Goal: Register for event/course

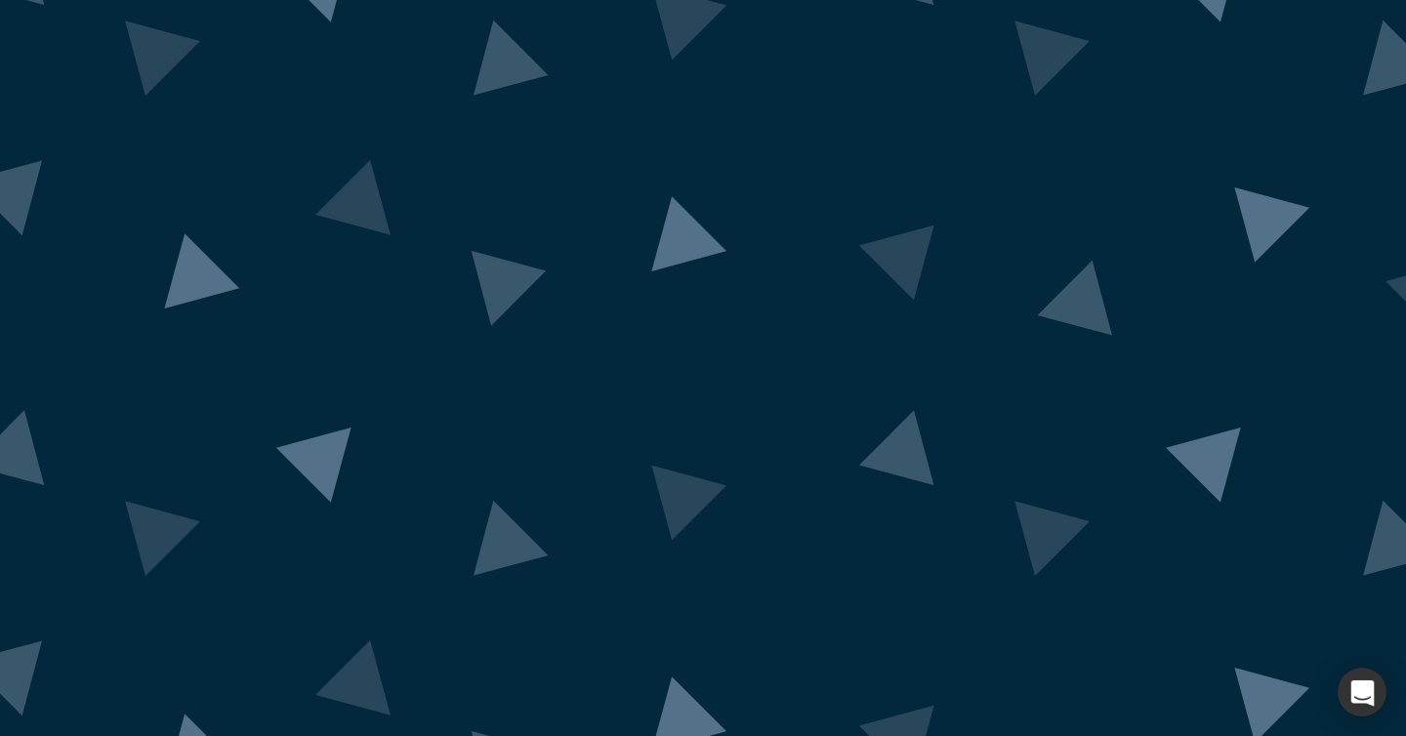
scroll to position [98, 0]
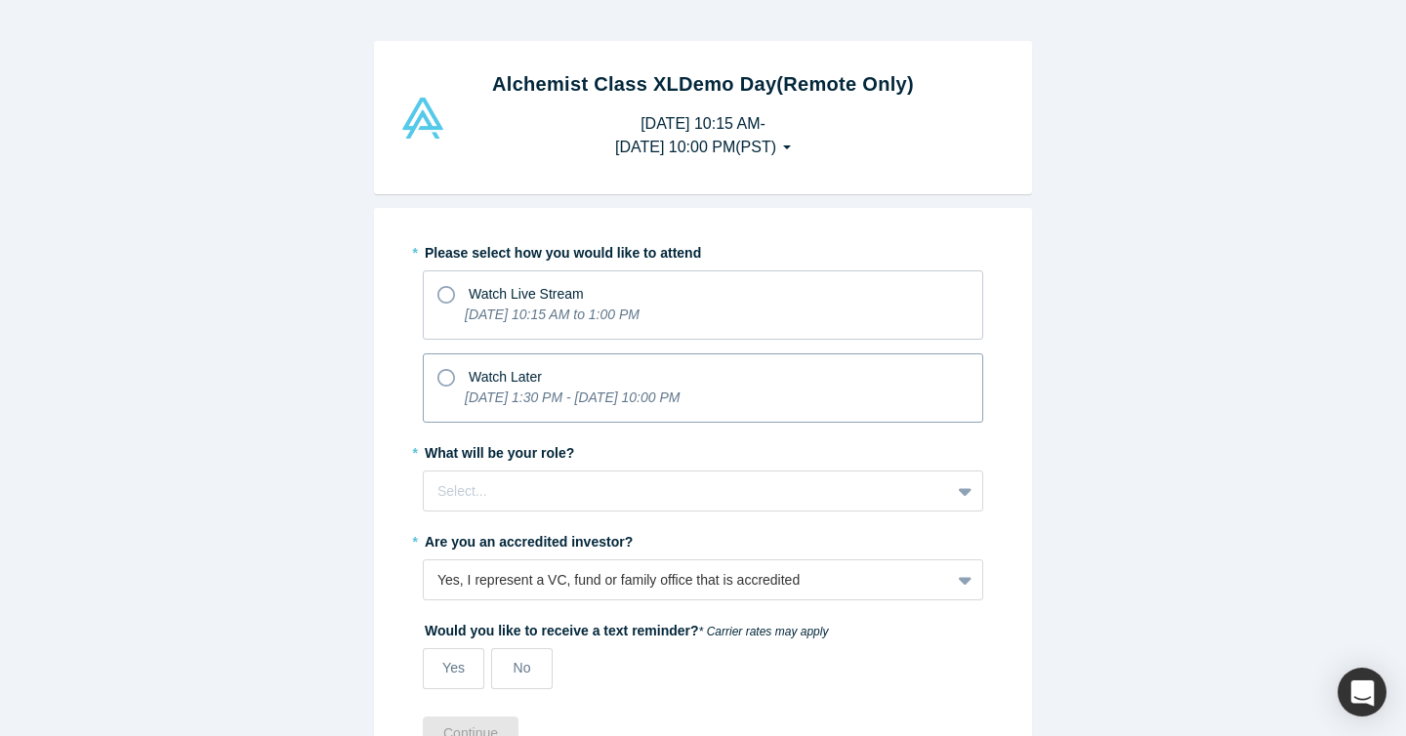
click at [447, 374] on icon at bounding box center [446, 378] width 18 height 18
click at [0, 0] on input "Watch Later [DATE] 1:30 PM - [DATE] 10:00 PM" at bounding box center [0, 0] width 0 height 0
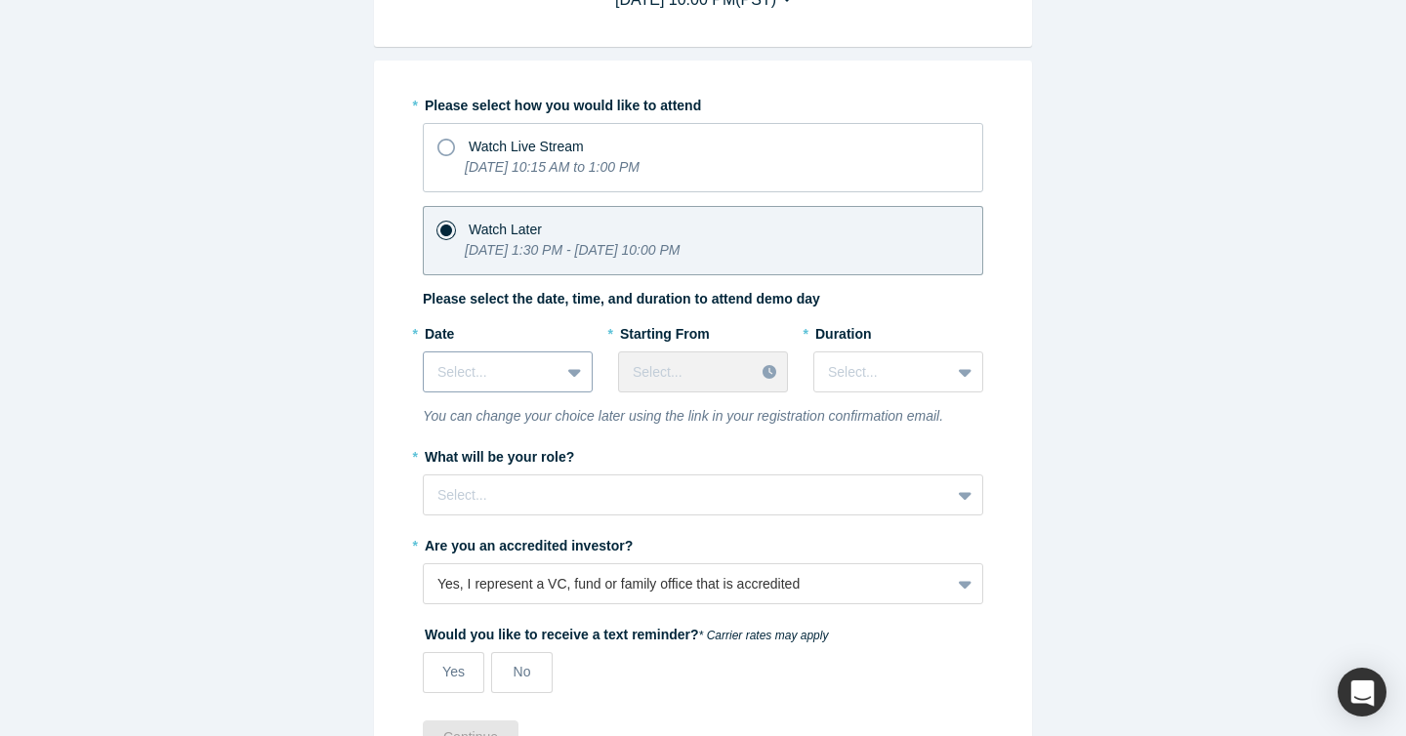
scroll to position [201, 0]
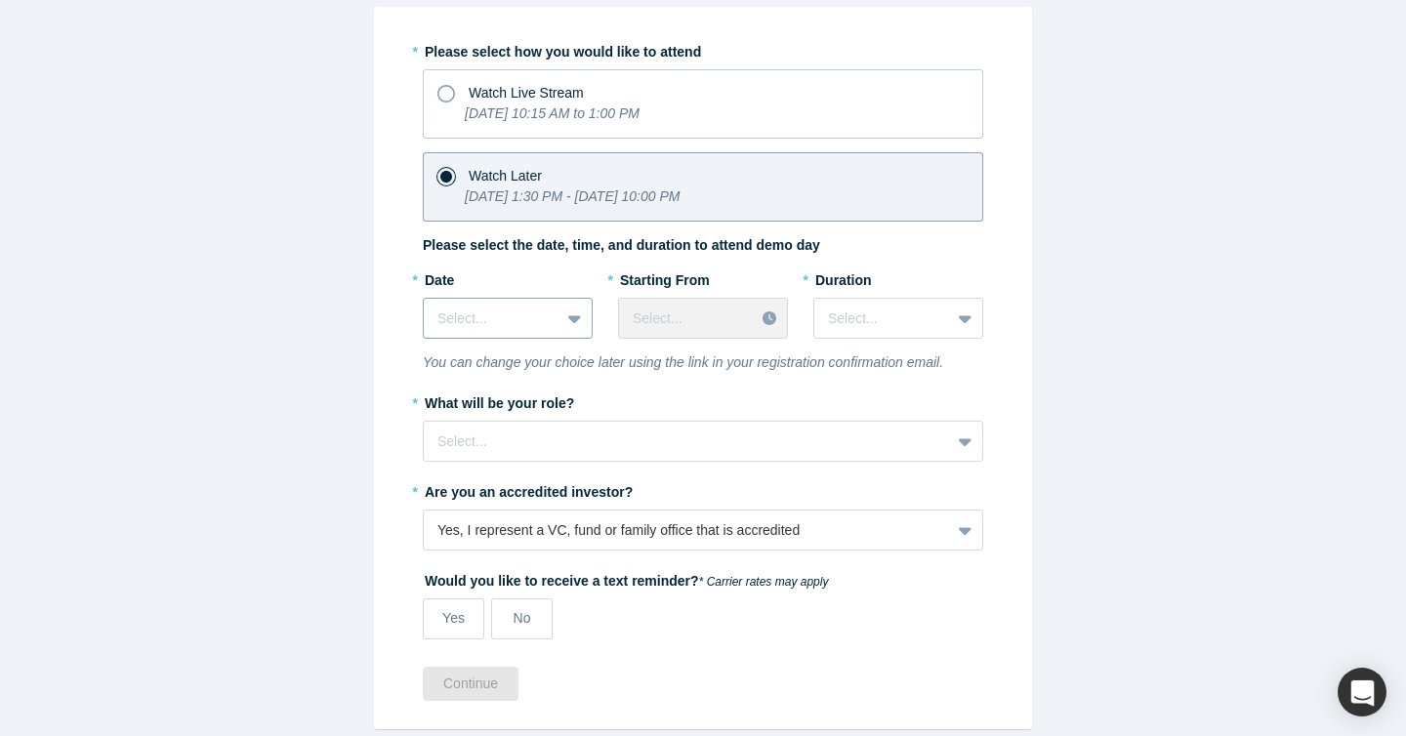
click at [571, 318] on icon at bounding box center [574, 319] width 13 height 8
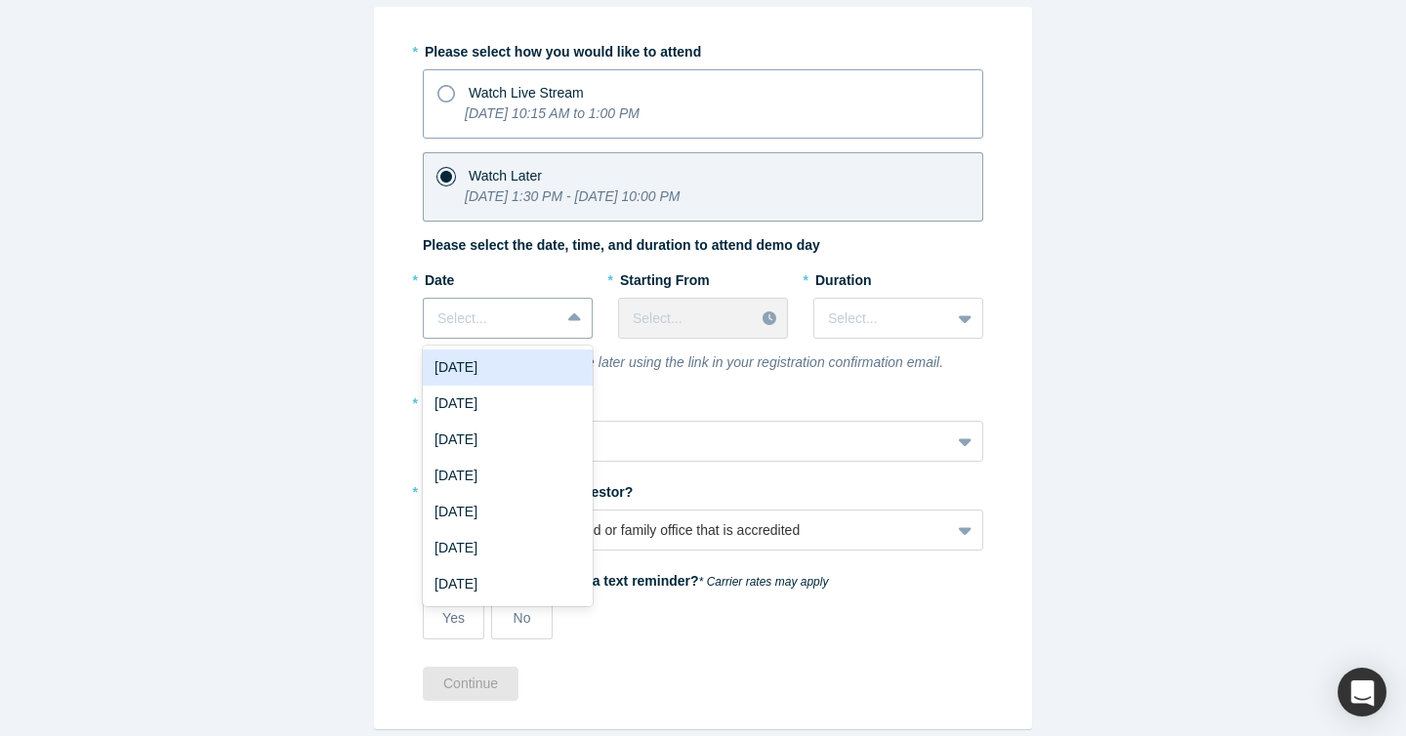
click at [447, 95] on icon at bounding box center [446, 94] width 18 height 18
click at [0, 0] on input "Watch Live Stream [DATE] 10:15 AM to 1:00 PM" at bounding box center [0, 0] width 0 height 0
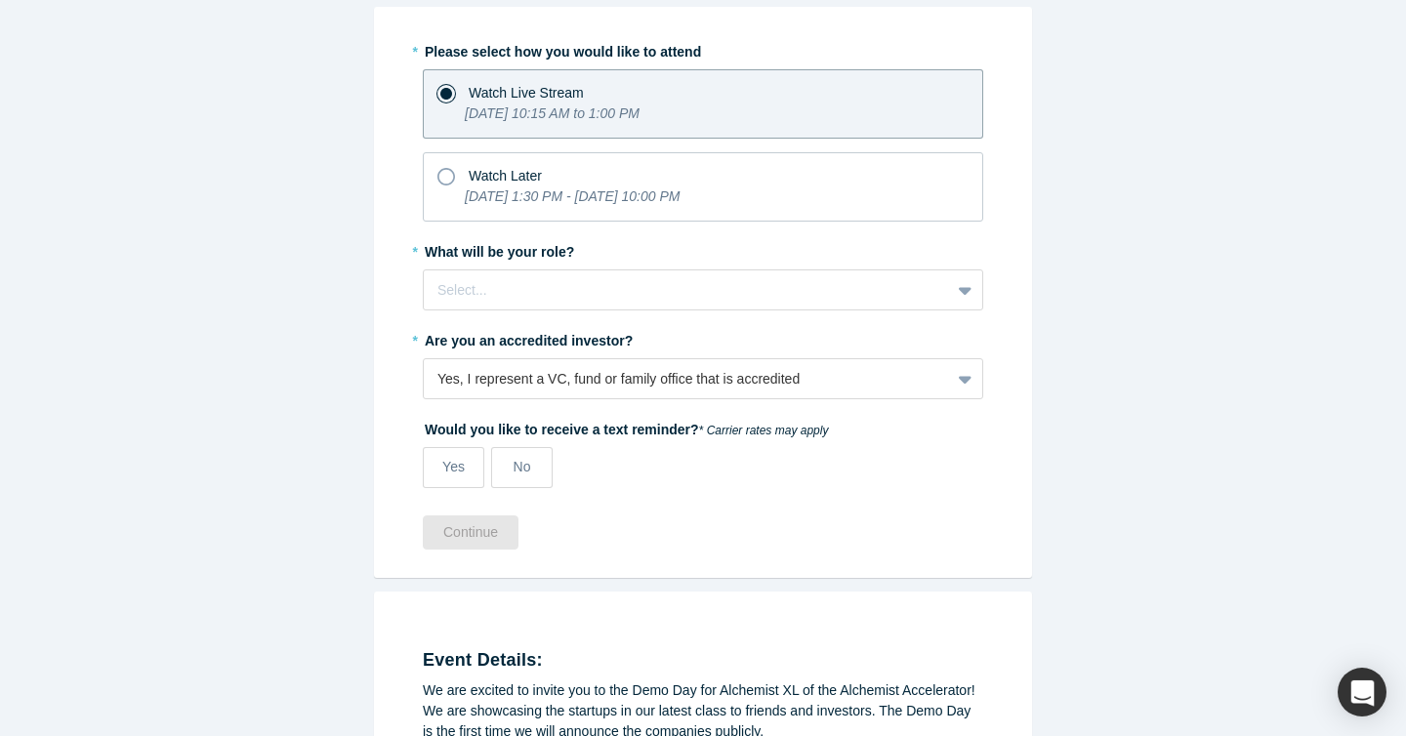
scroll to position [214, 0]
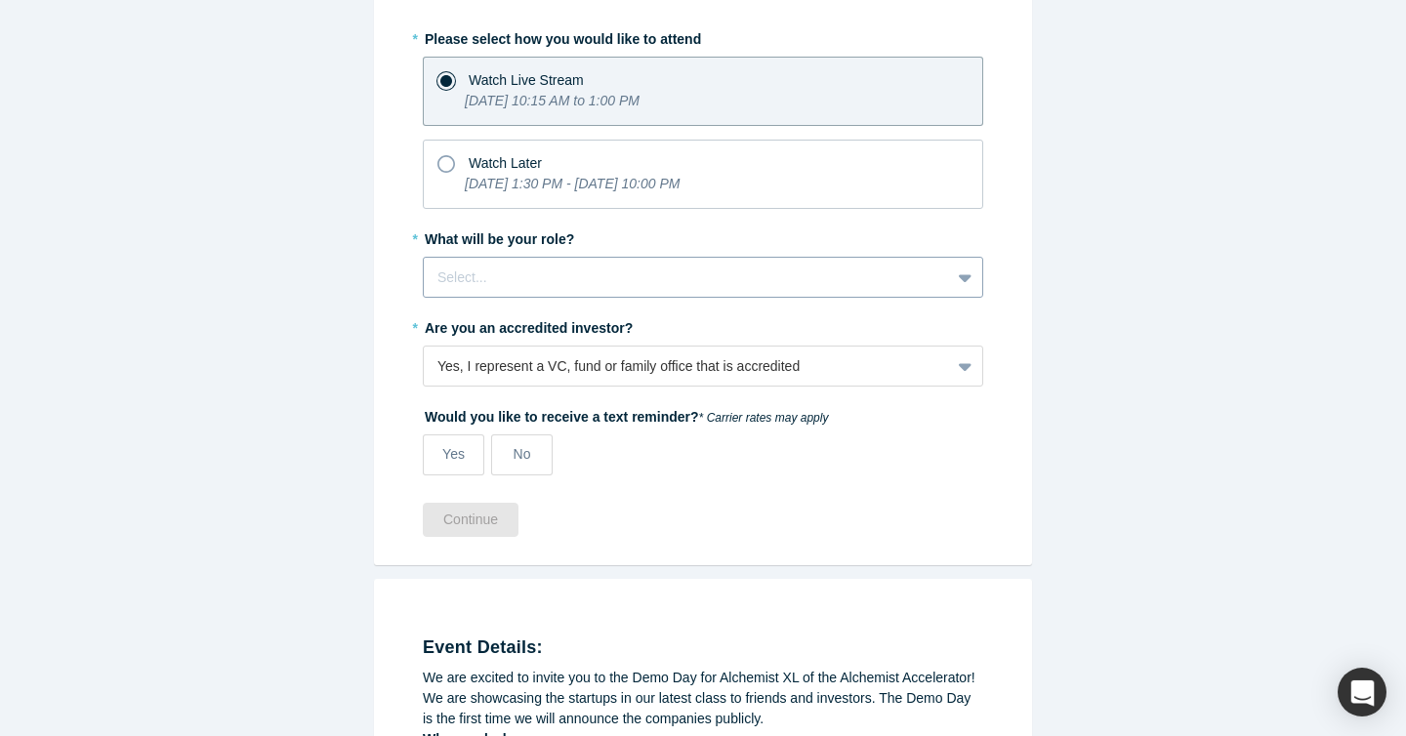
click at [569, 266] on div at bounding box center [686, 278] width 499 height 24
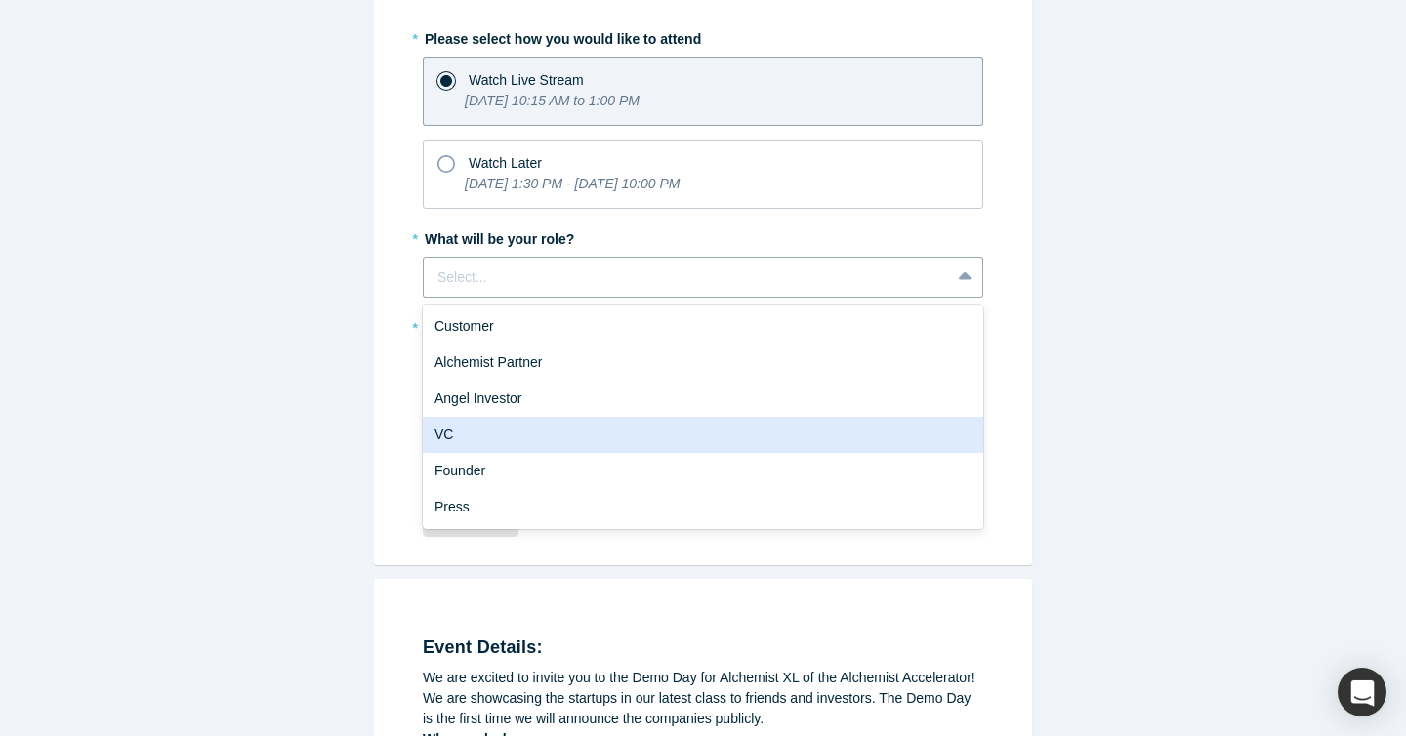
click at [486, 426] on div "VC" at bounding box center [703, 435] width 560 height 36
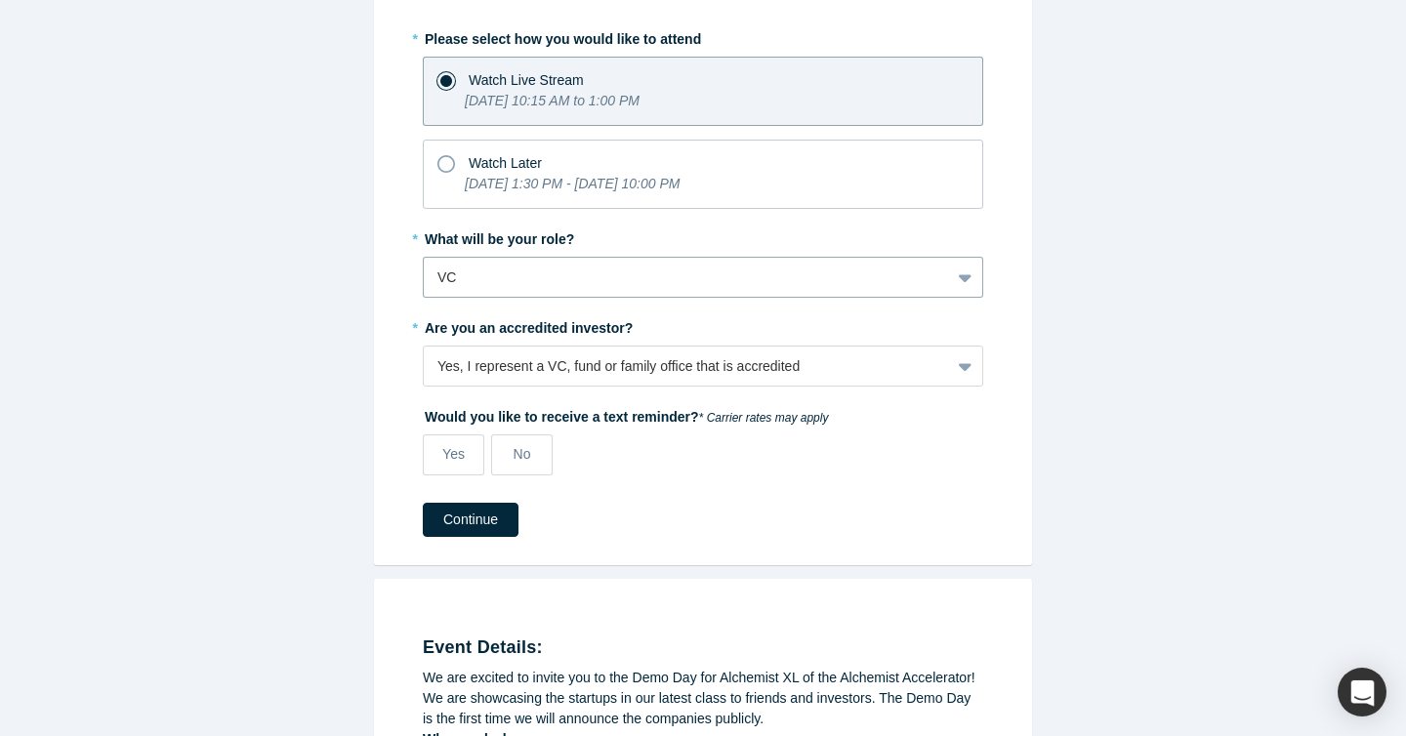
scroll to position [249, 0]
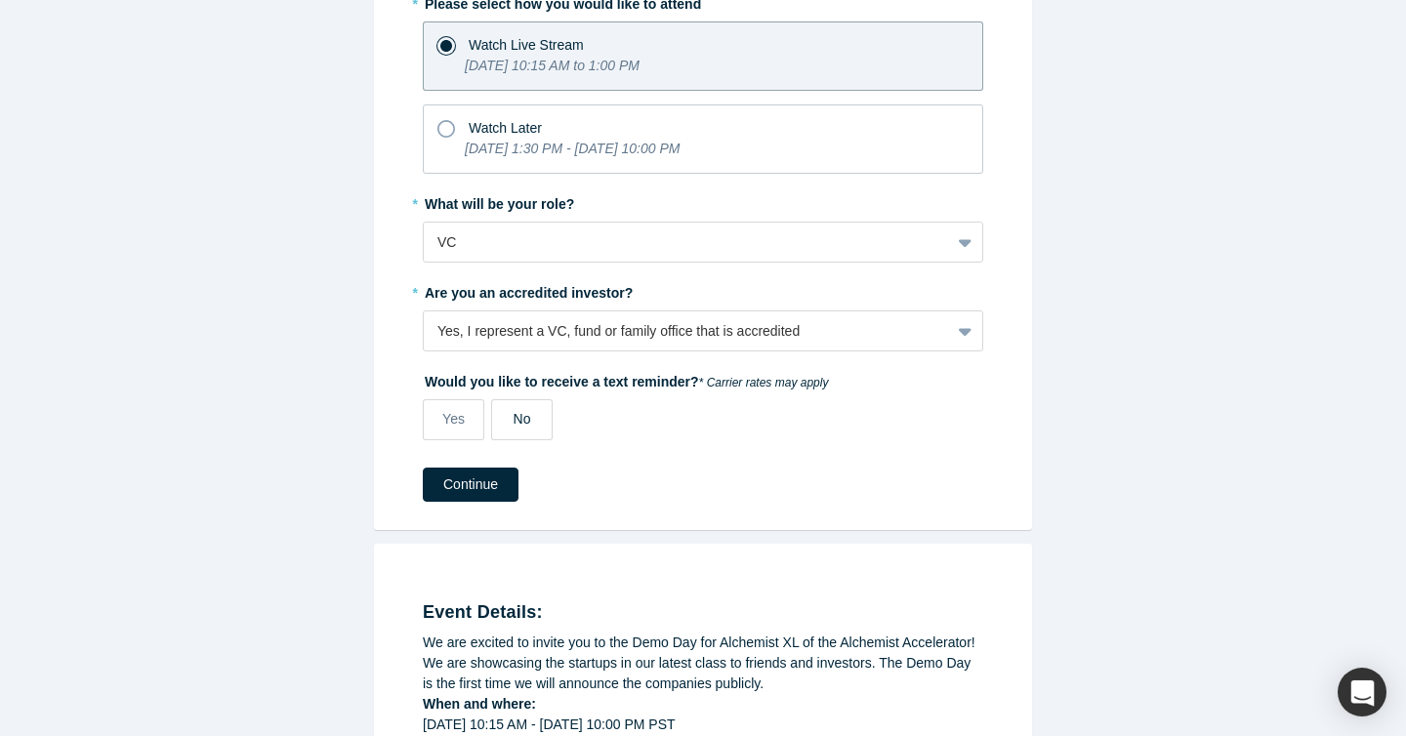
click at [522, 413] on span "No" at bounding box center [522, 419] width 18 height 16
click at [0, 0] on input "No" at bounding box center [0, 0] width 0 height 0
click at [479, 471] on button "Continue" at bounding box center [471, 485] width 96 height 34
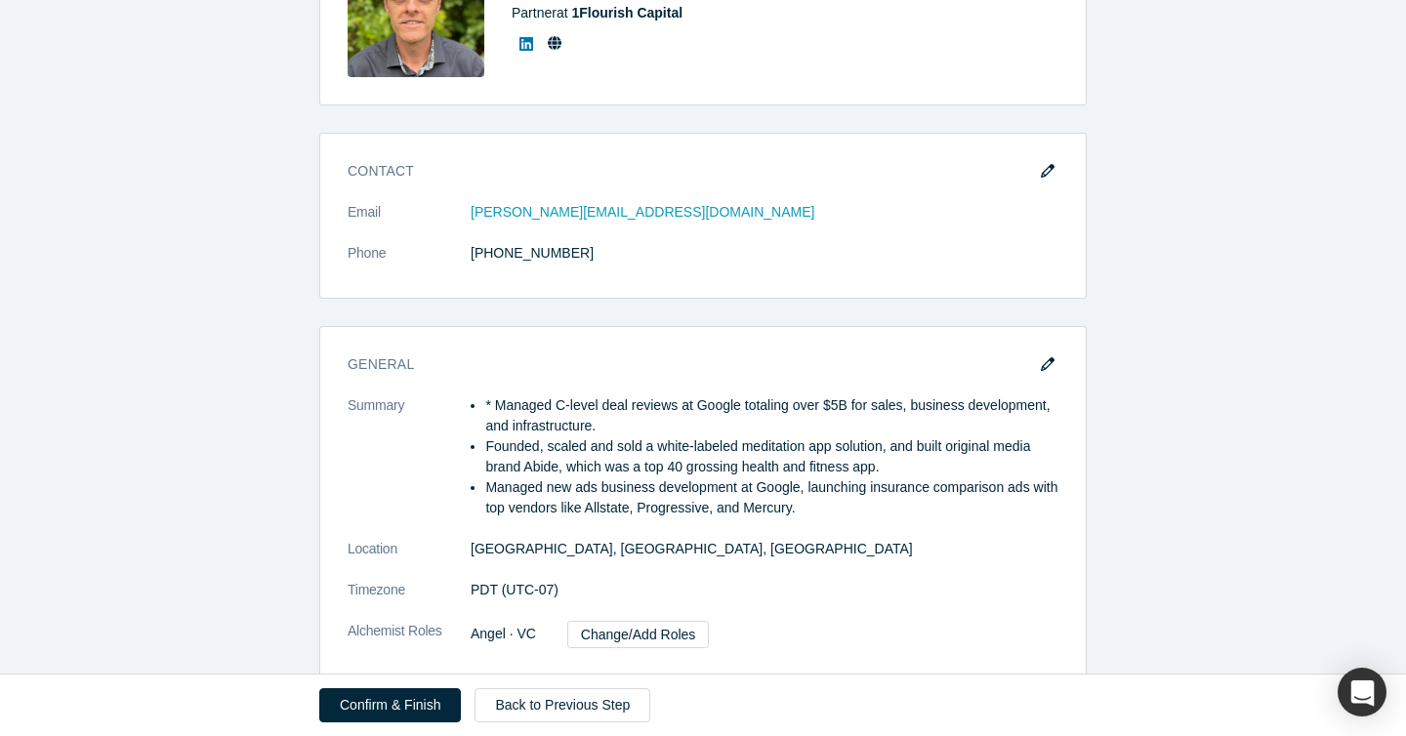
scroll to position [330, 0]
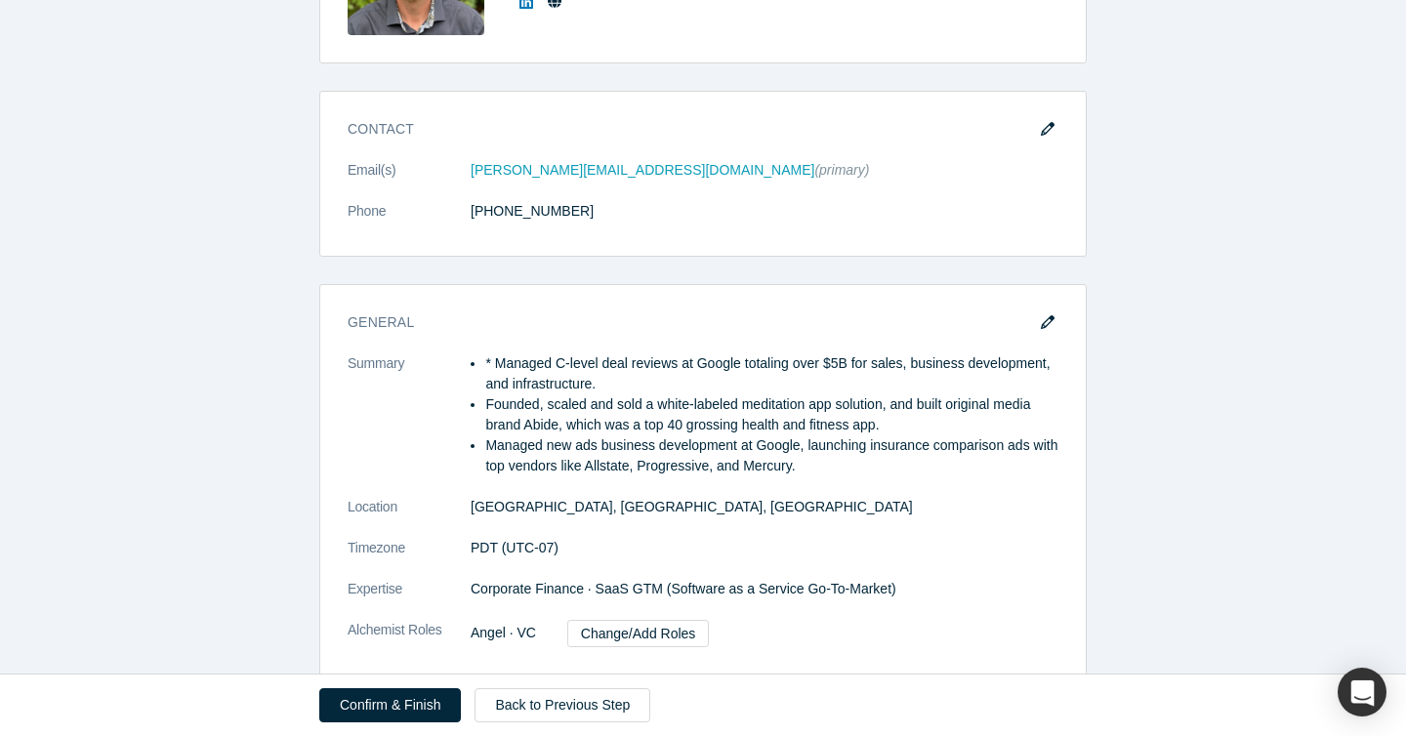
click at [395, 708] on button "Confirm & Finish" at bounding box center [390, 705] width 142 height 34
